Goal: Entertainment & Leisure: Consume media (video, audio)

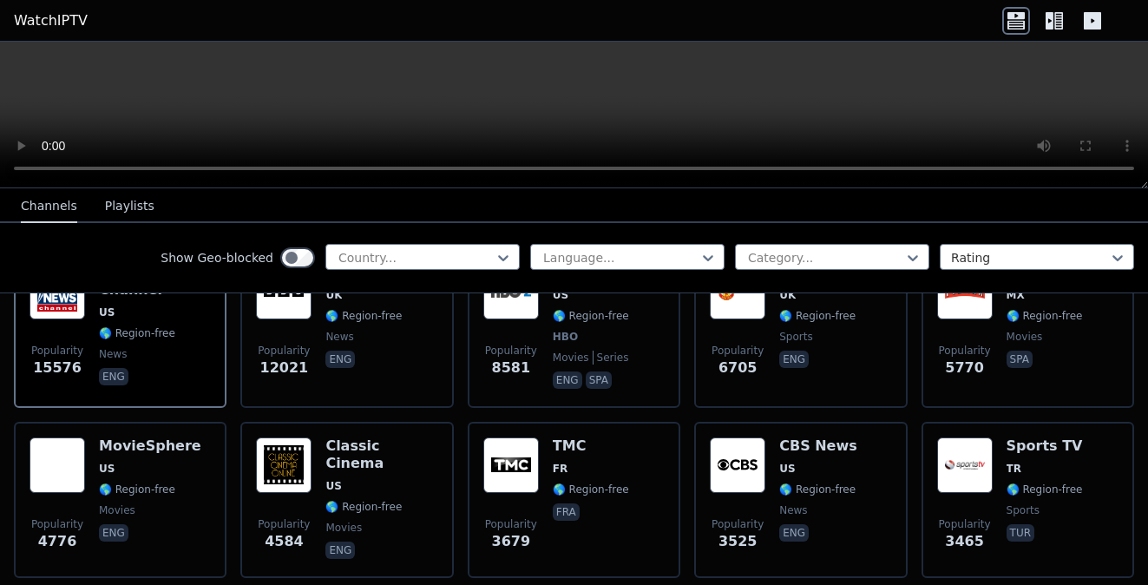
scroll to position [174, 0]
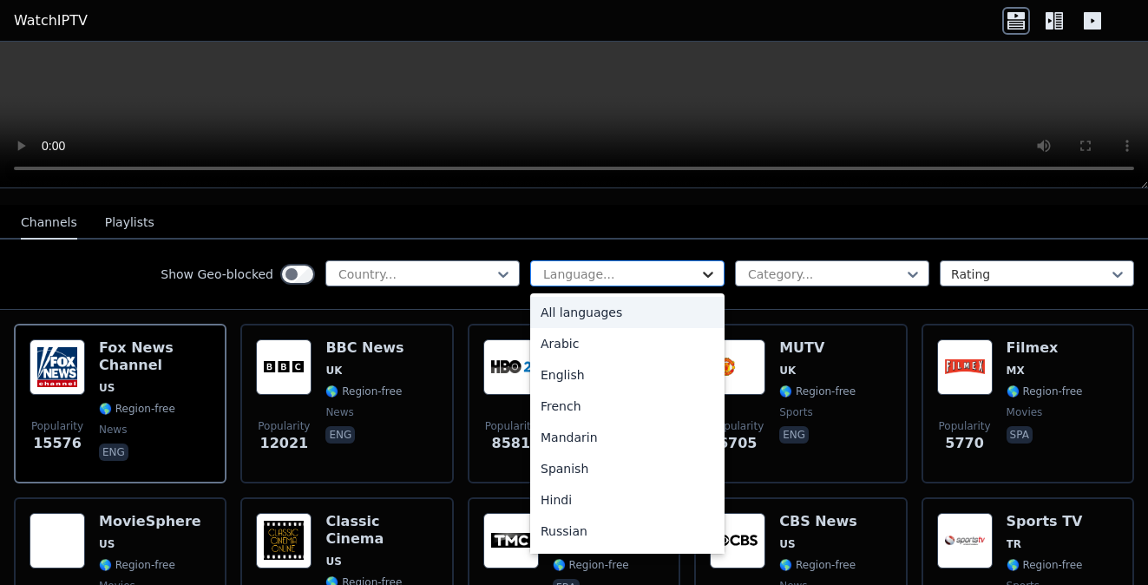
click at [703, 272] on icon at bounding box center [708, 275] width 10 height 6
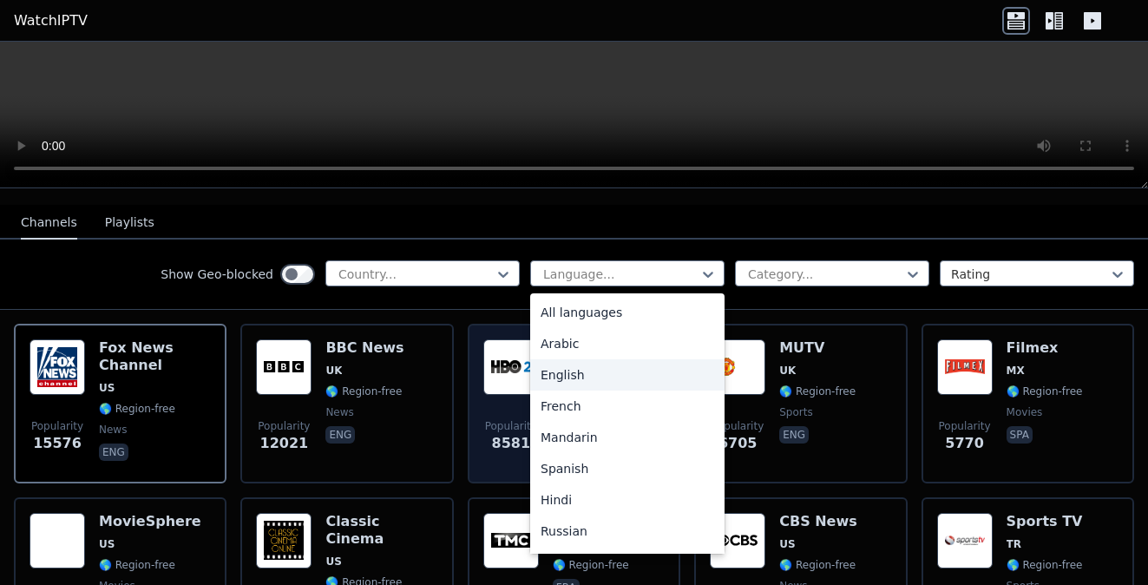
click at [555, 361] on div "English" at bounding box center [627, 374] width 194 height 31
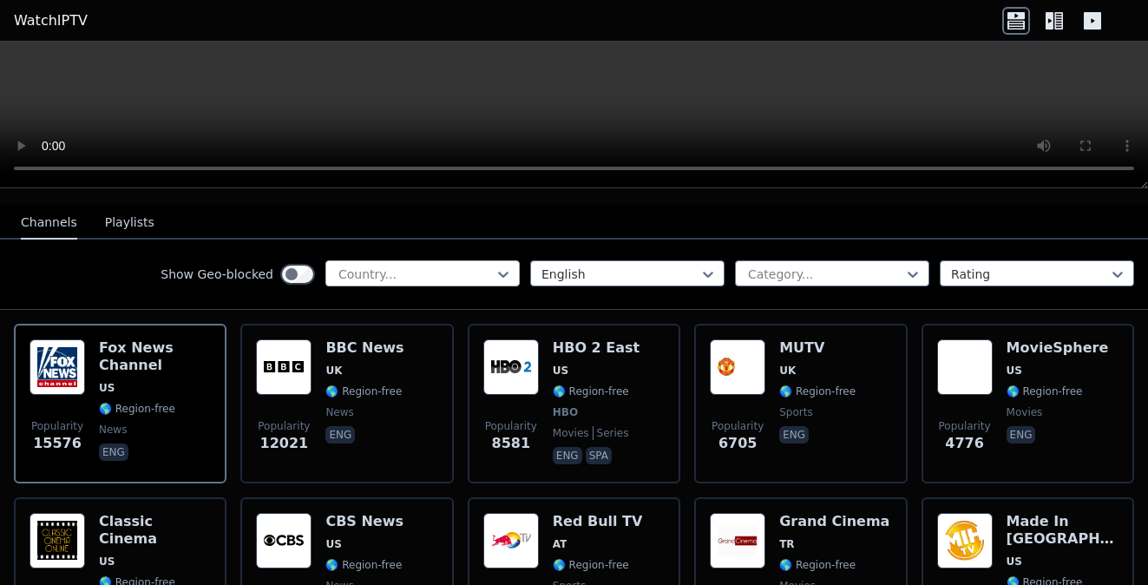
click at [499, 260] on div "Country..." at bounding box center [422, 273] width 194 height 26
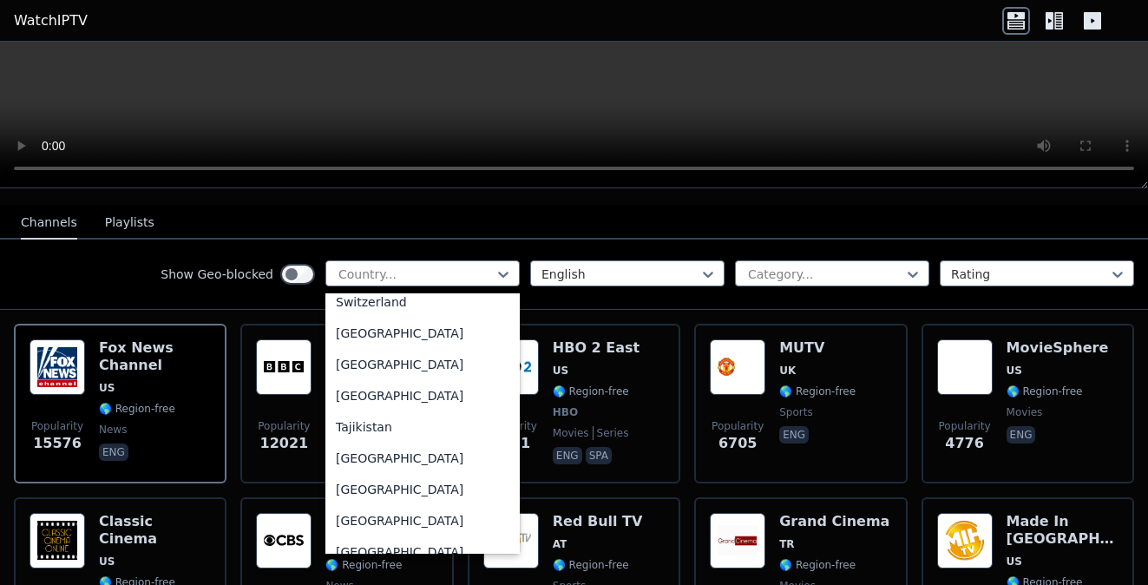
scroll to position [6108, 0]
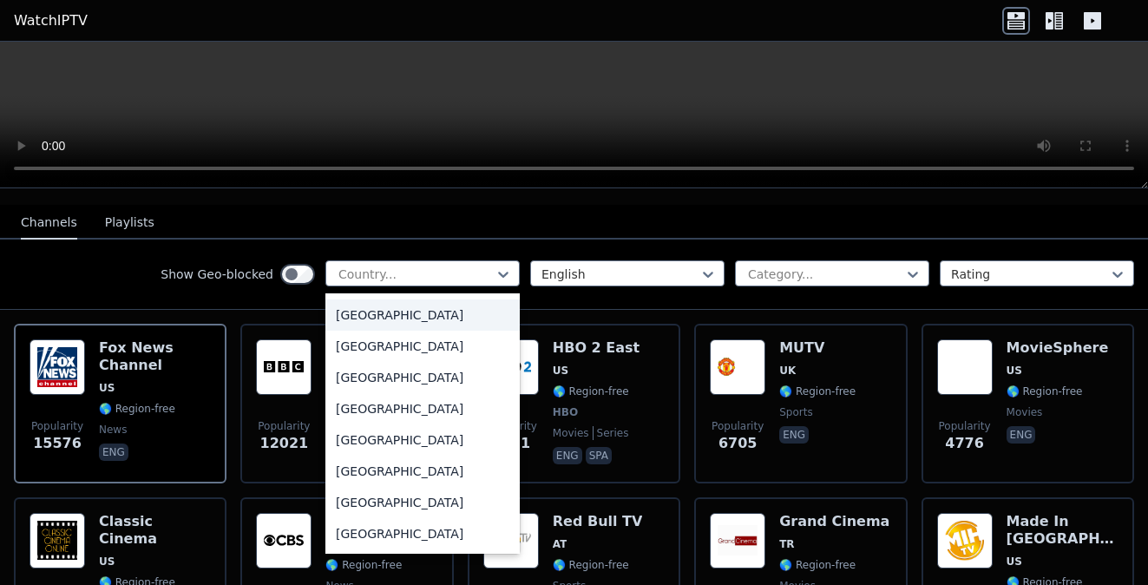
click at [400, 304] on div "[GEOGRAPHIC_DATA]" at bounding box center [422, 314] width 194 height 31
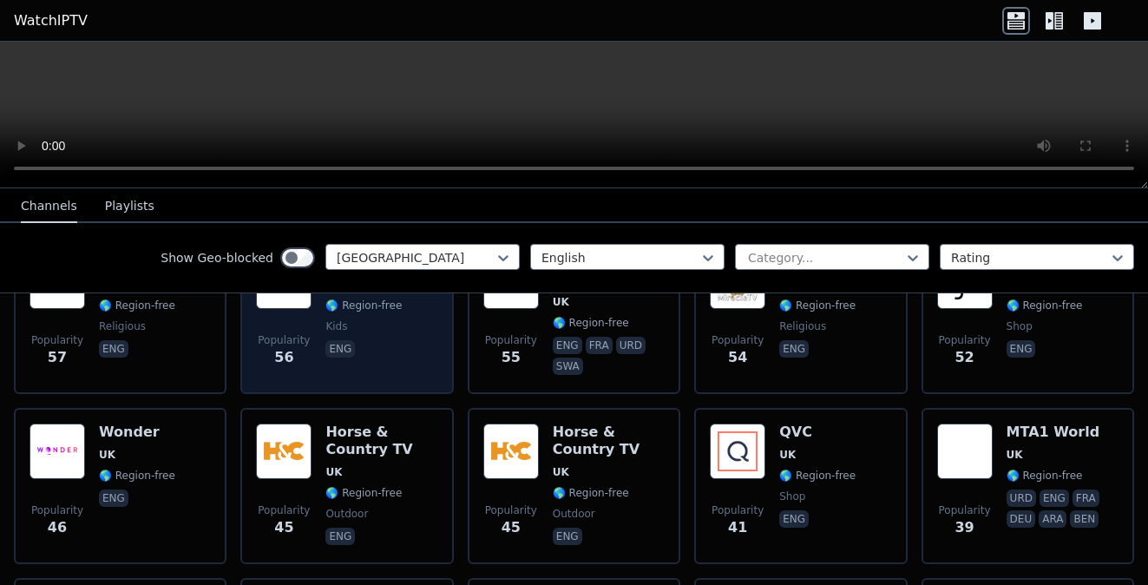
scroll to position [1302, 0]
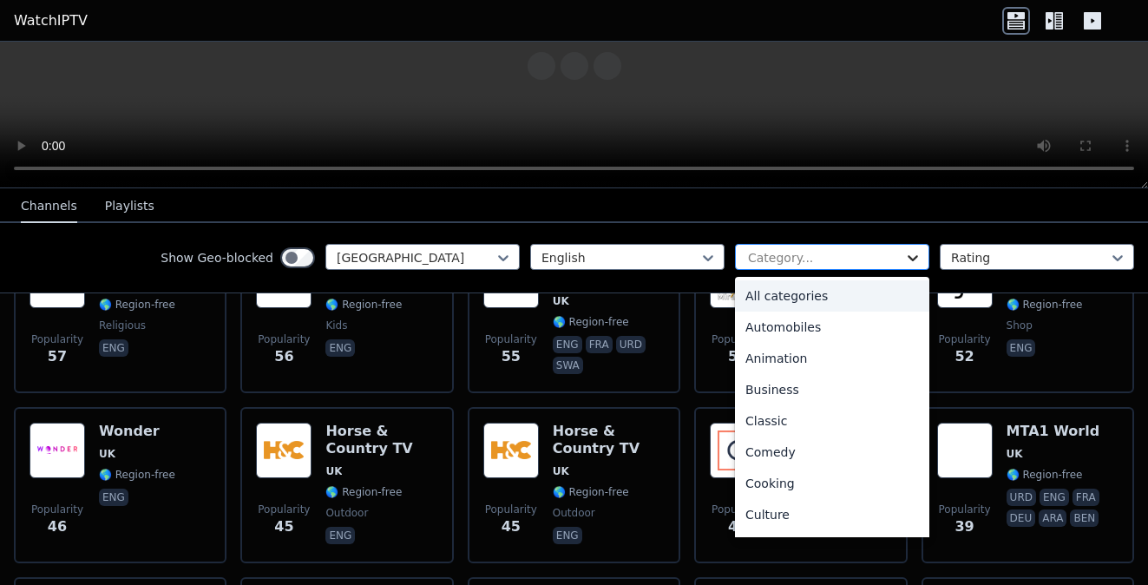
drag, startPoint x: 894, startPoint y: 251, endPoint x: 892, endPoint y: 264, distance: 13.1
click at [904, 266] on icon at bounding box center [912, 257] width 17 height 17
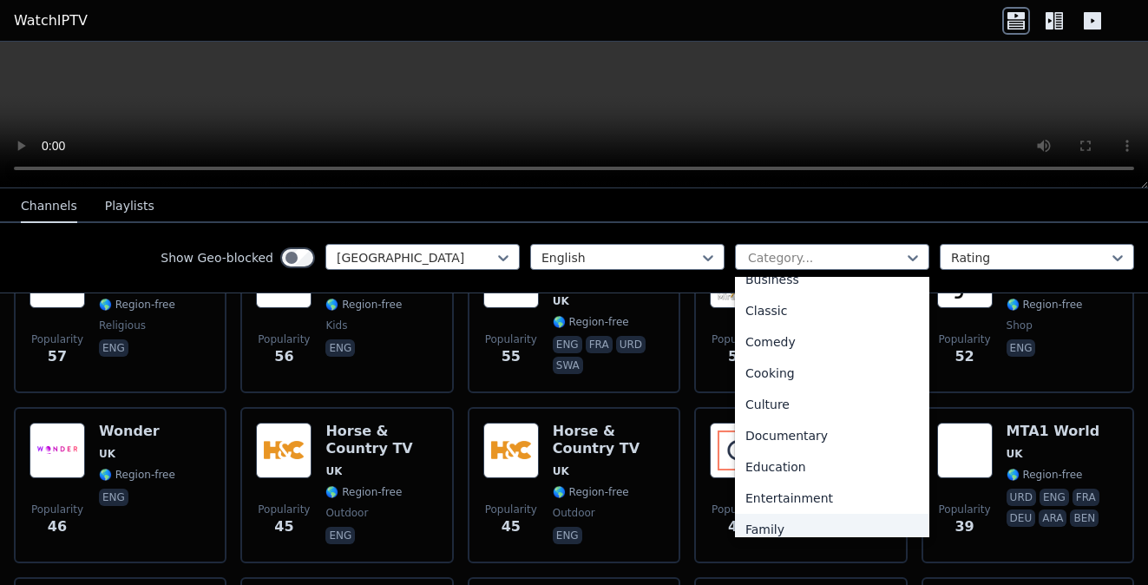
scroll to position [521, 0]
click at [825, 519] on div "Sports" at bounding box center [832, 524] width 194 height 31
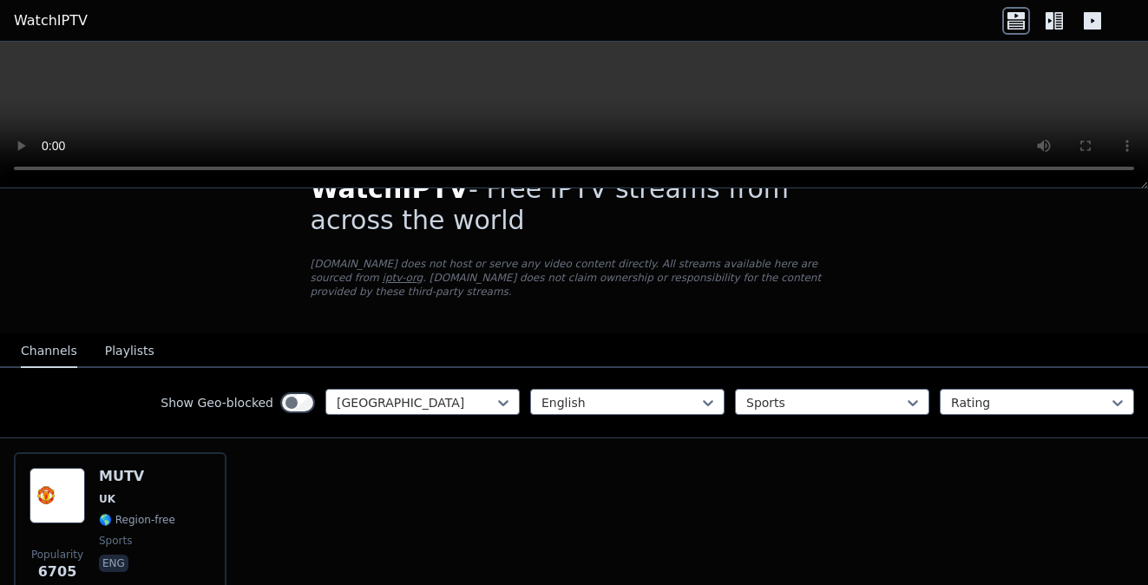
scroll to position [127, 0]
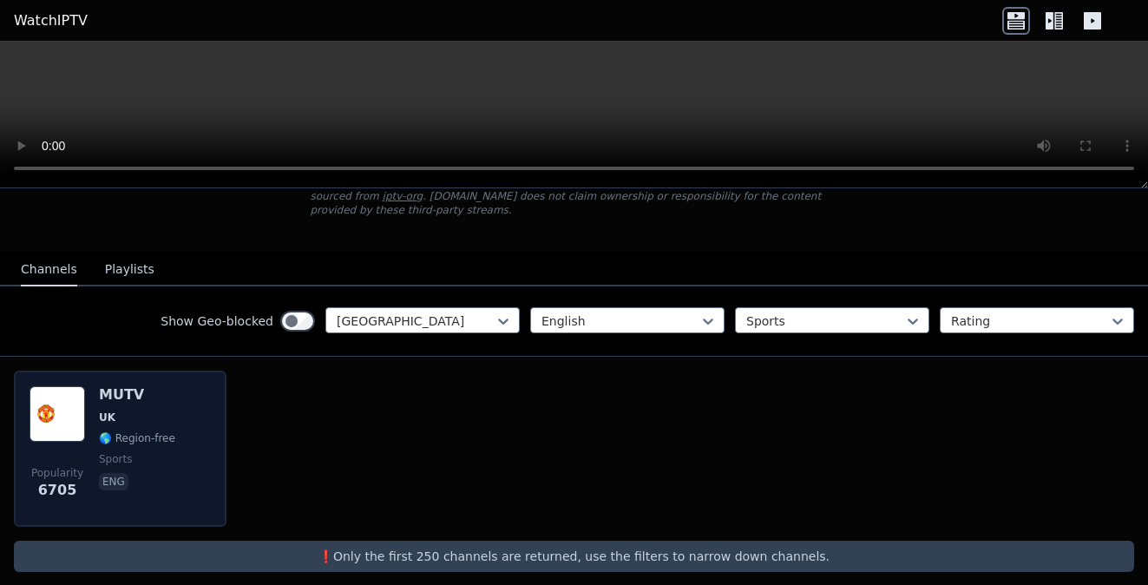
click at [154, 411] on span "UK" at bounding box center [137, 418] width 76 height 14
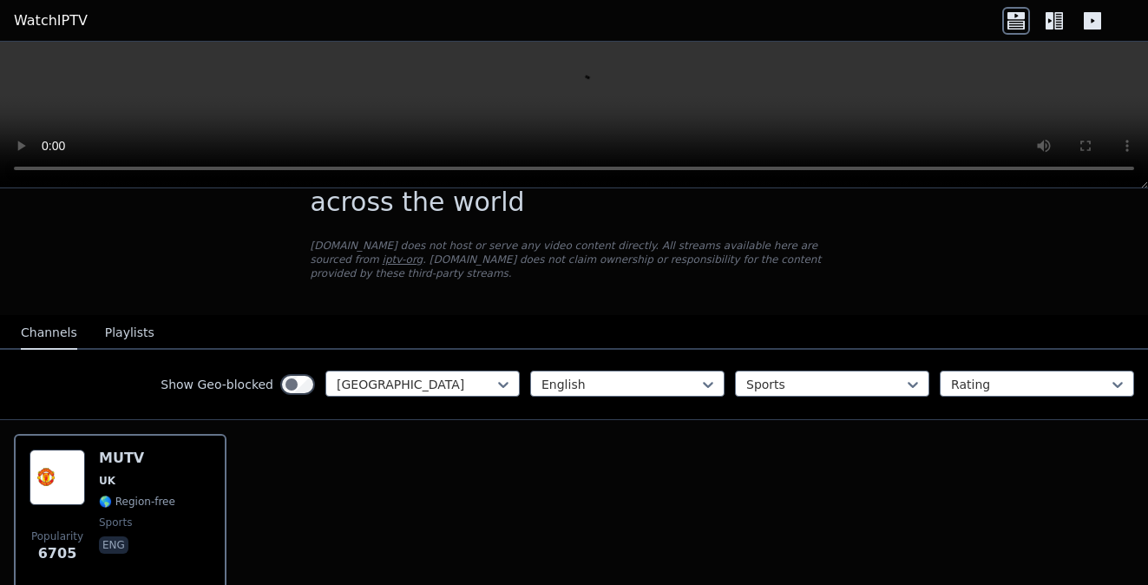
scroll to position [0, 0]
